Goal: Understand process/instructions

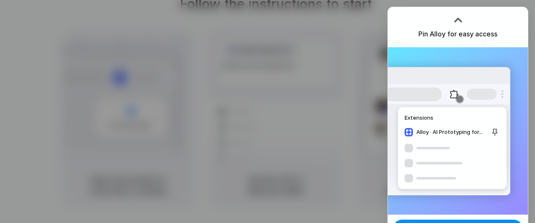
click at [462, 18] on div at bounding box center [458, 20] width 13 height 13
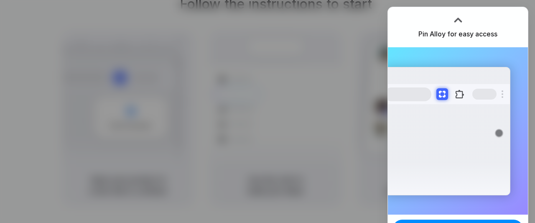
drag, startPoint x: 457, startPoint y: 18, endPoint x: 525, endPoint y: -13, distance: 74.6
click at [525, 0] on html "Follow the instructions to start Capturing page Open your product in a new tab …" at bounding box center [267, 111] width 535 height 223
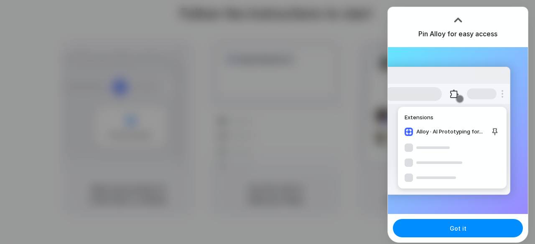
click at [325, 163] on div at bounding box center [267, 122] width 535 height 244
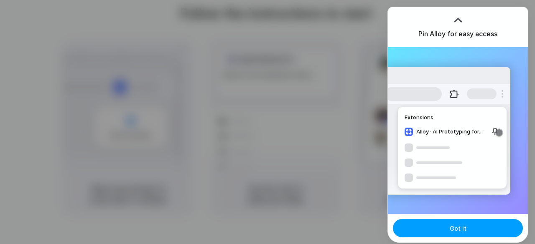
click at [461, 222] on span "Got it" at bounding box center [458, 228] width 17 height 9
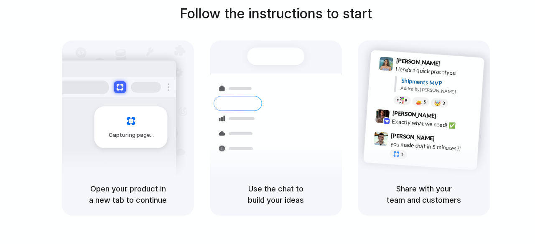
click at [139, 46] on div "Capturing page" at bounding box center [128, 107] width 132 height 133
click at [171, 32] on div "Follow the instructions to start Capturing page Open your product in a new tab …" at bounding box center [275, 110] width 535 height 212
